Goal: Information Seeking & Learning: Learn about a topic

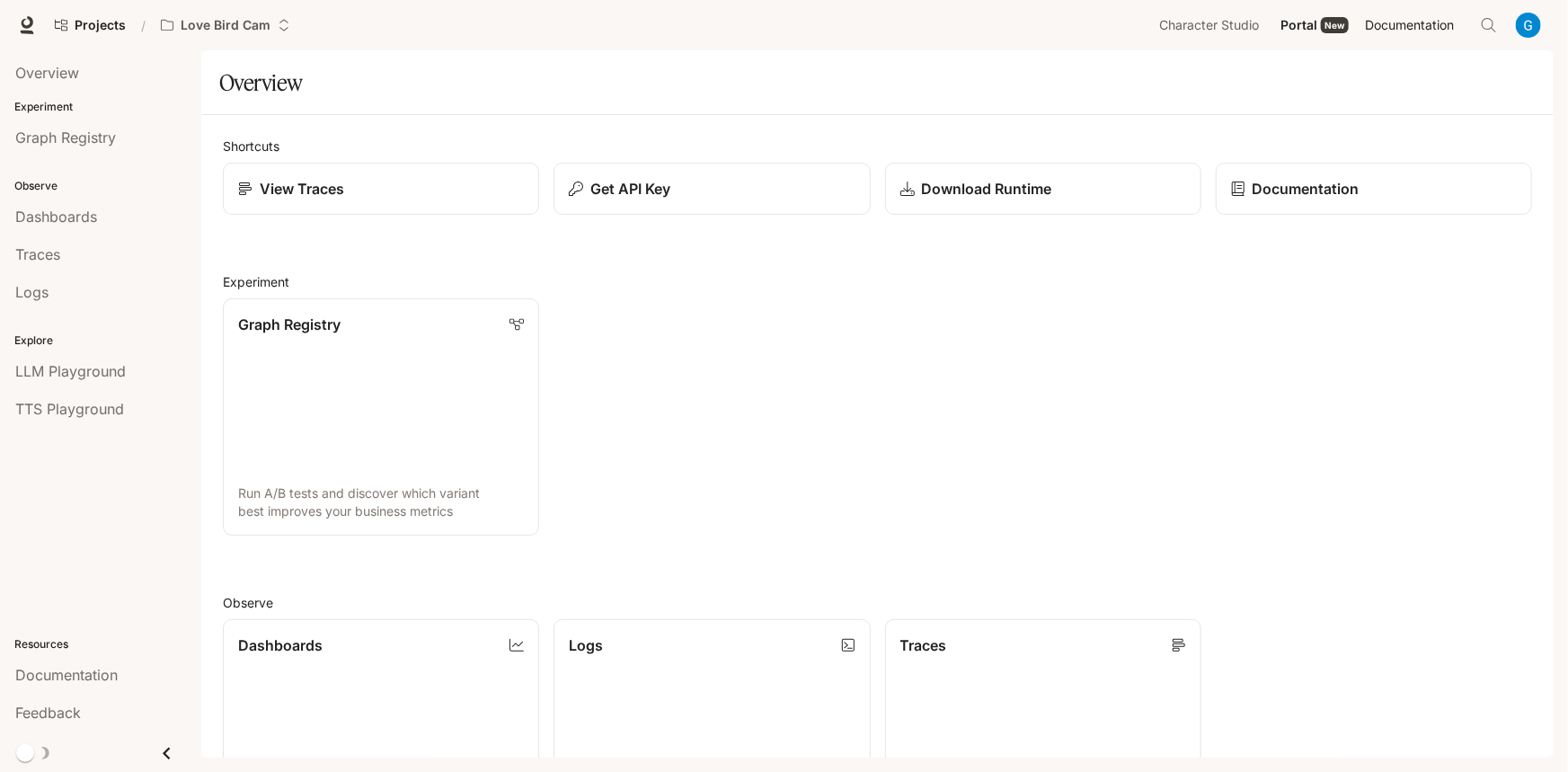
click at [1418, 15] on span "Documentation" at bounding box center [1409, 26] width 89 height 23
